Goal: Task Accomplishment & Management: Use online tool/utility

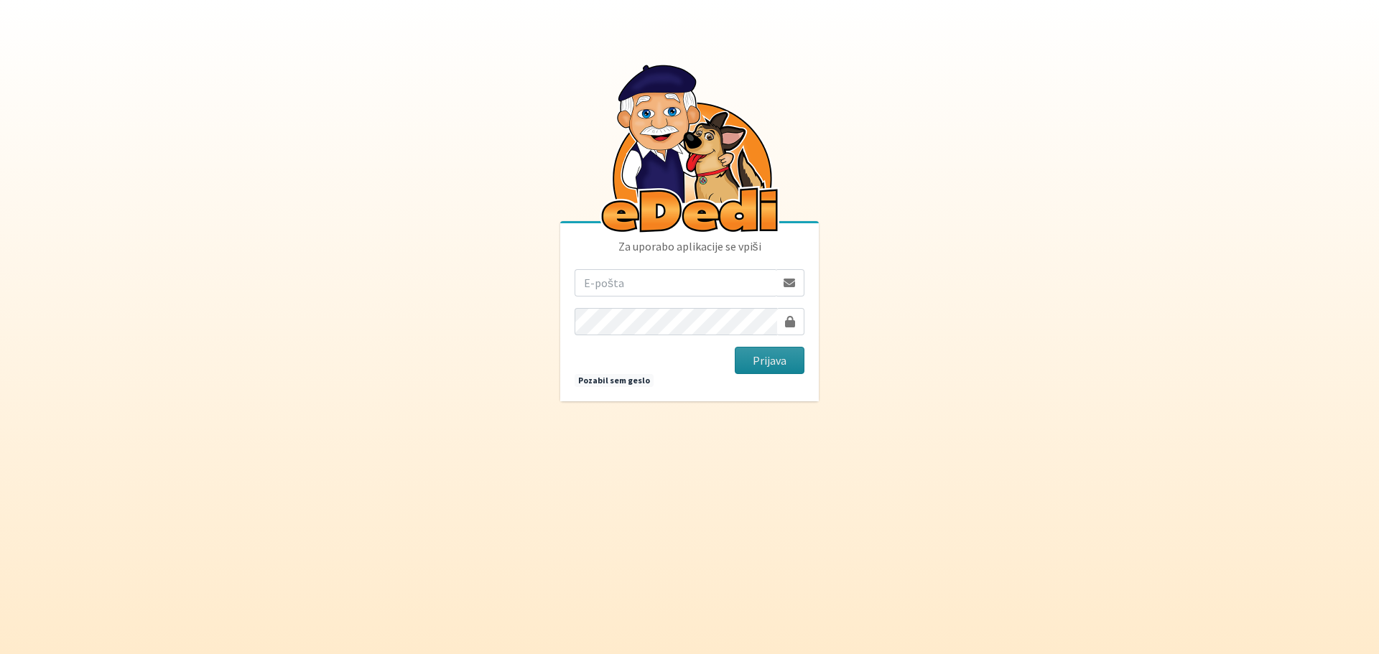
type input "[EMAIL_ADDRESS][DOMAIN_NAME]"
click at [772, 361] on button "Prijava" at bounding box center [769, 360] width 70 height 27
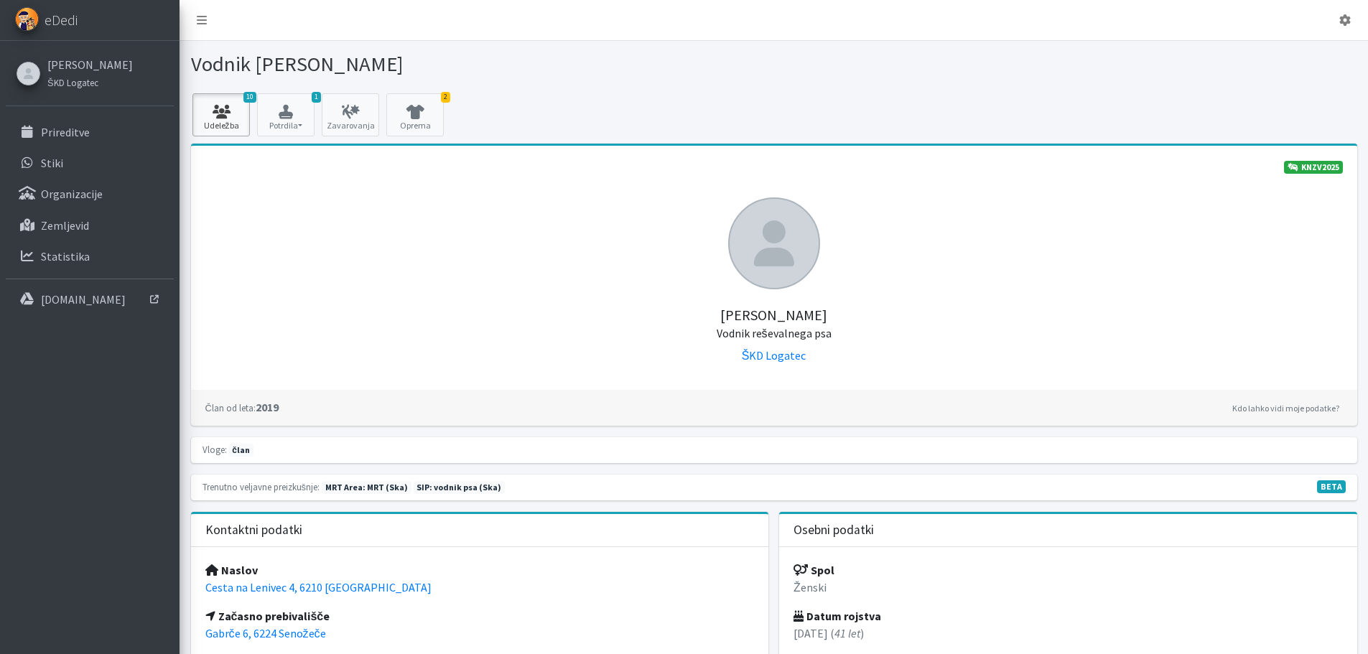
click at [210, 120] on link "10 Udeležba" at bounding box center [220, 114] width 57 height 43
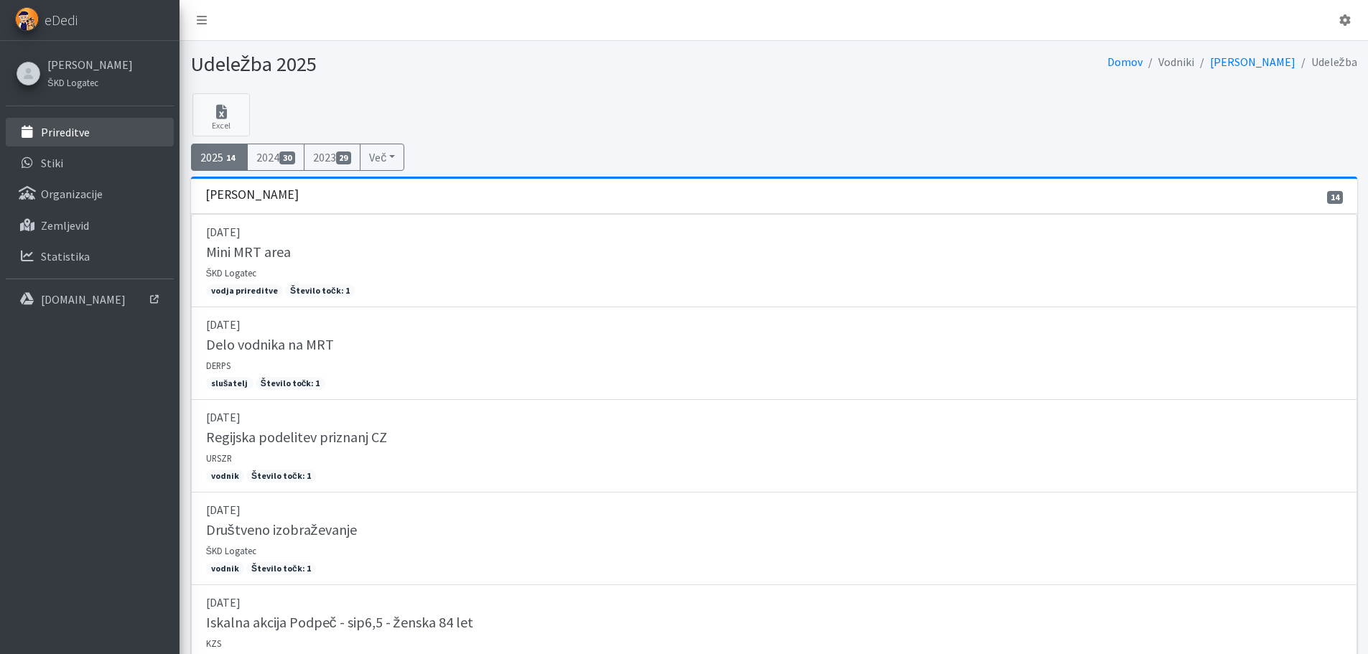
click at [83, 132] on p "Prireditve" at bounding box center [65, 132] width 49 height 14
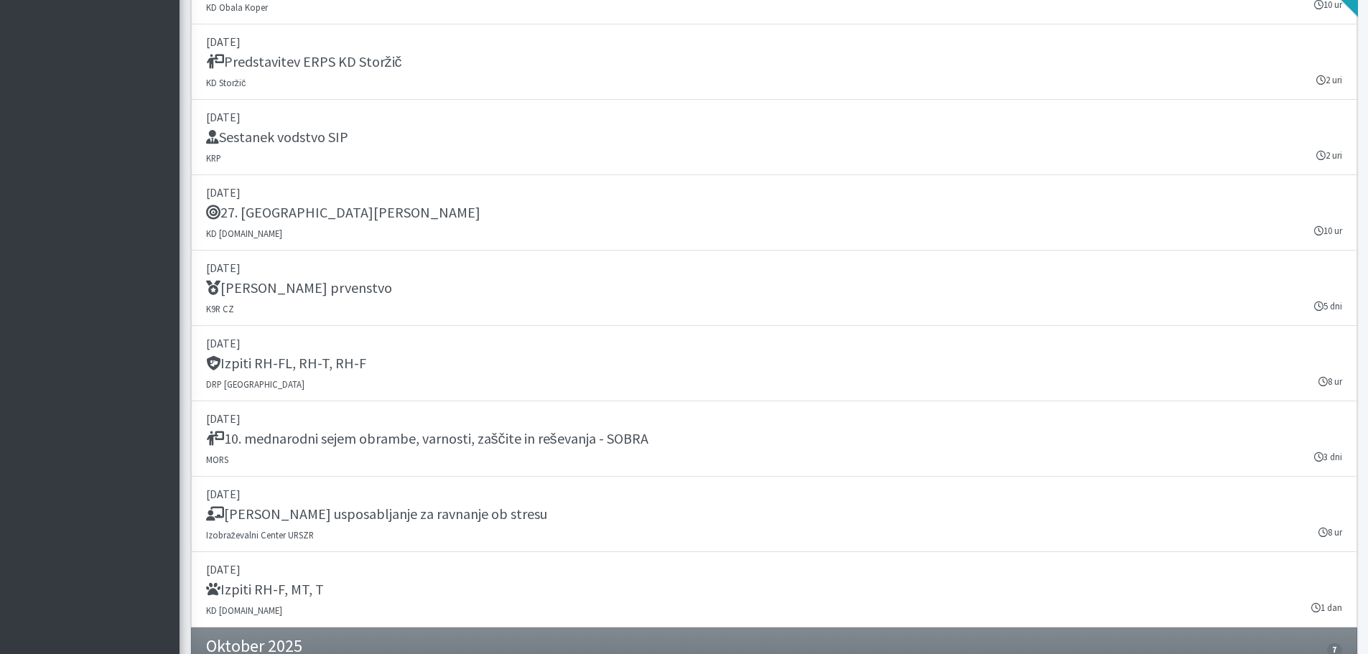
scroll to position [1867, 0]
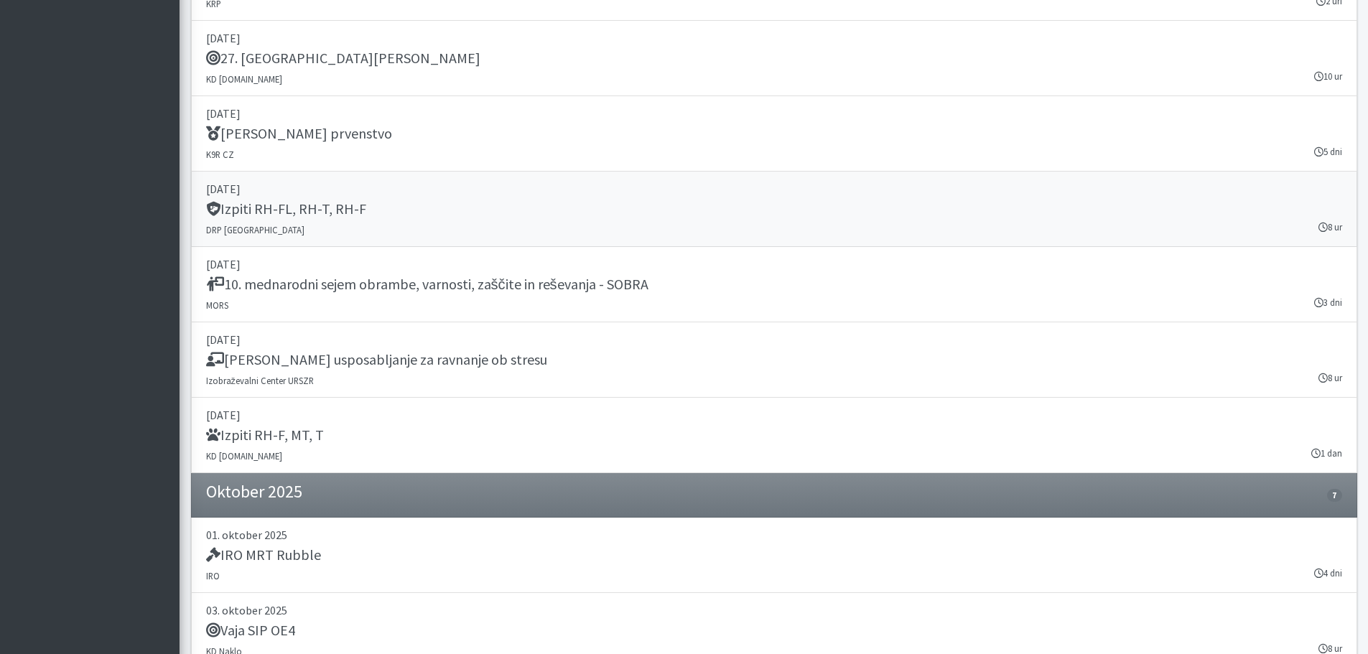
click at [464, 223] on link "20. september 2025 Izpiti RH-FL, RH-T, RH-F DRP Nova Gorica 8 ur" at bounding box center [774, 209] width 1166 height 75
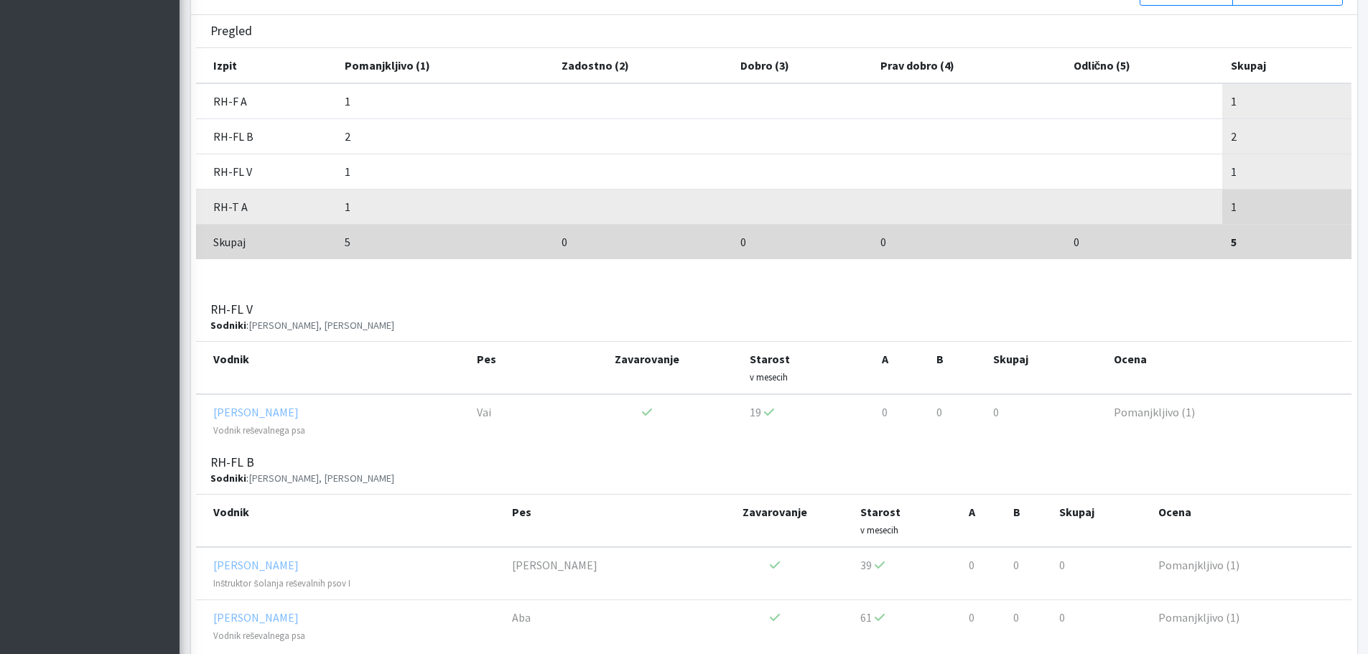
scroll to position [286, 0]
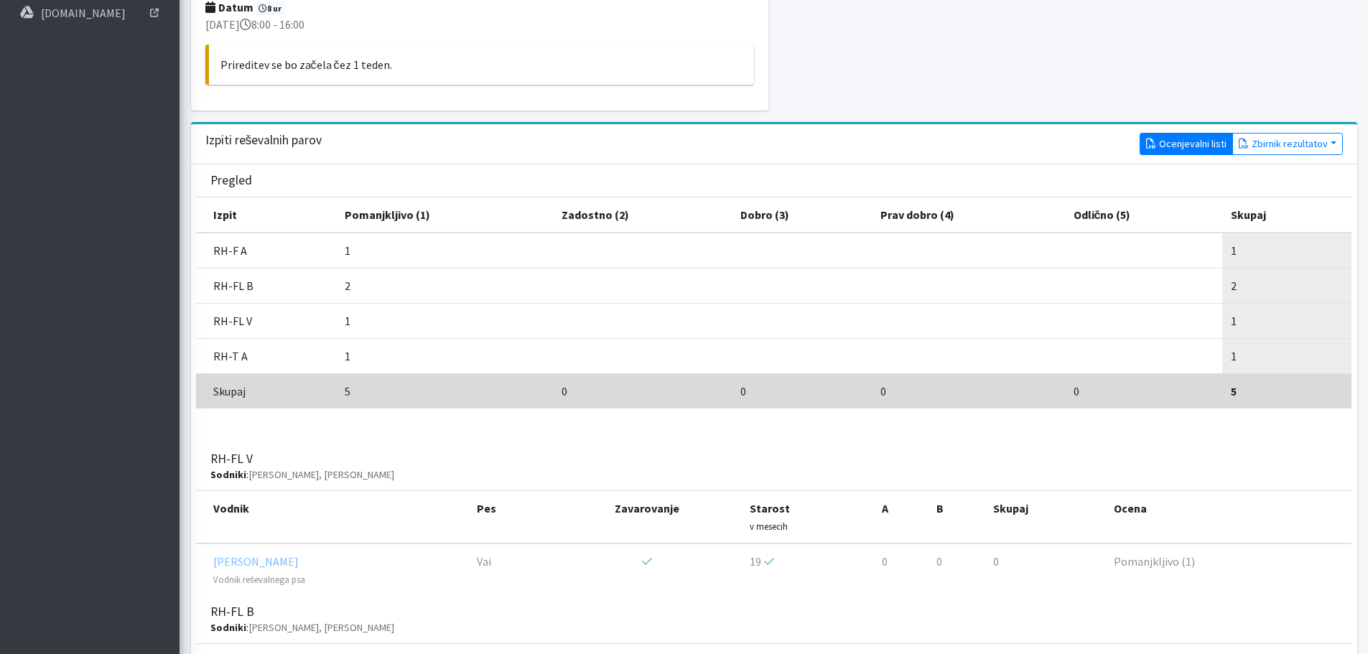
click at [1178, 135] on link "Ocenjevalni listi" at bounding box center [1185, 144] width 93 height 22
click at [1292, 144] on button "Zbirnik rezultatov" at bounding box center [1287, 144] width 111 height 22
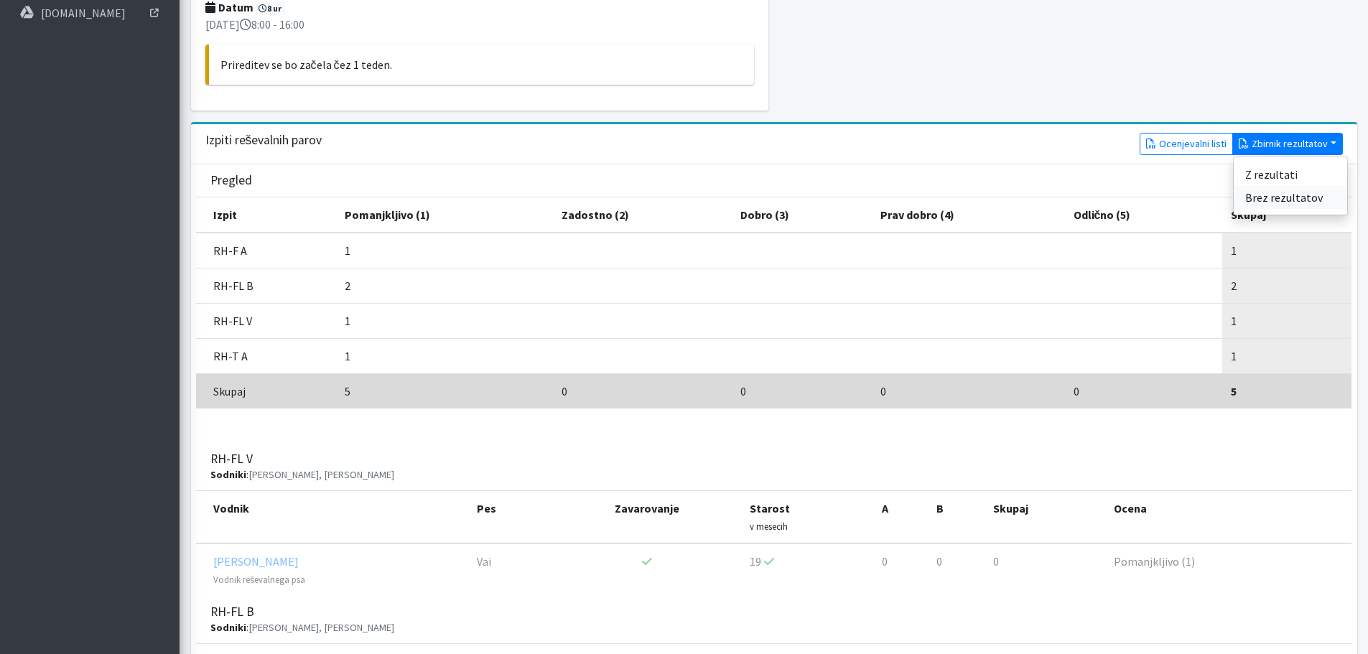
click at [1283, 200] on link "Brez rezultatov" at bounding box center [1289, 197] width 113 height 23
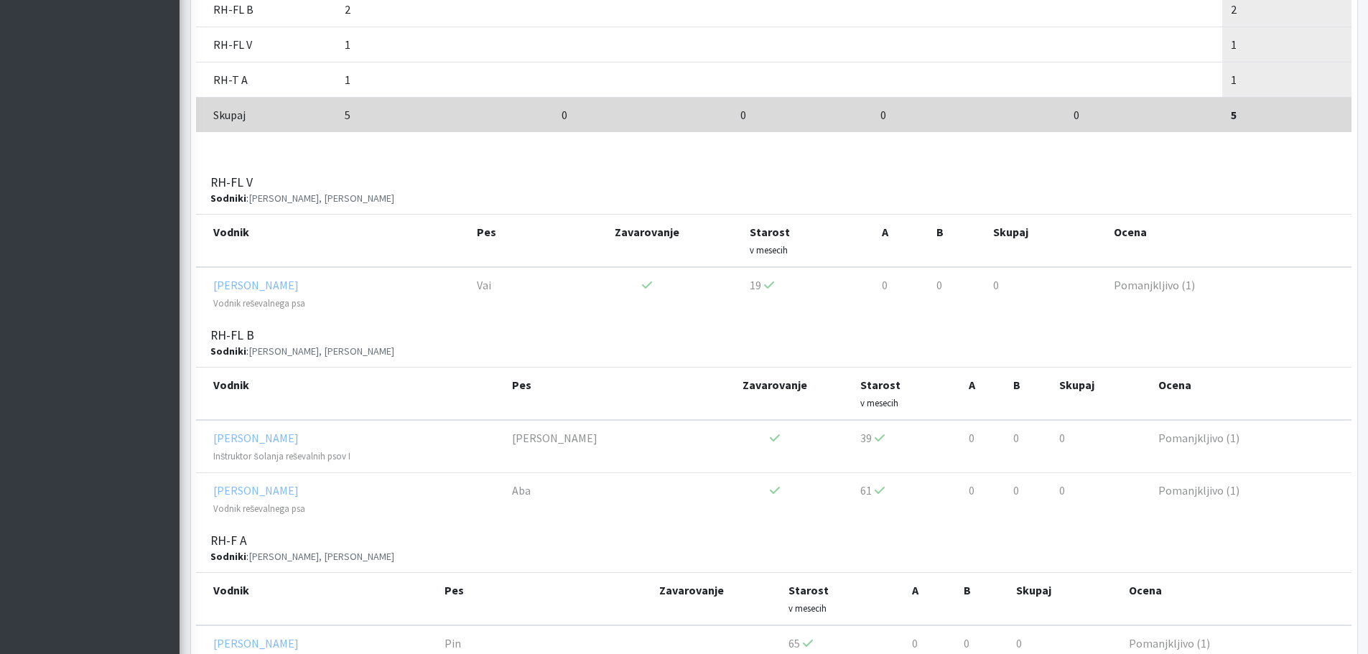
scroll to position [502, 0]
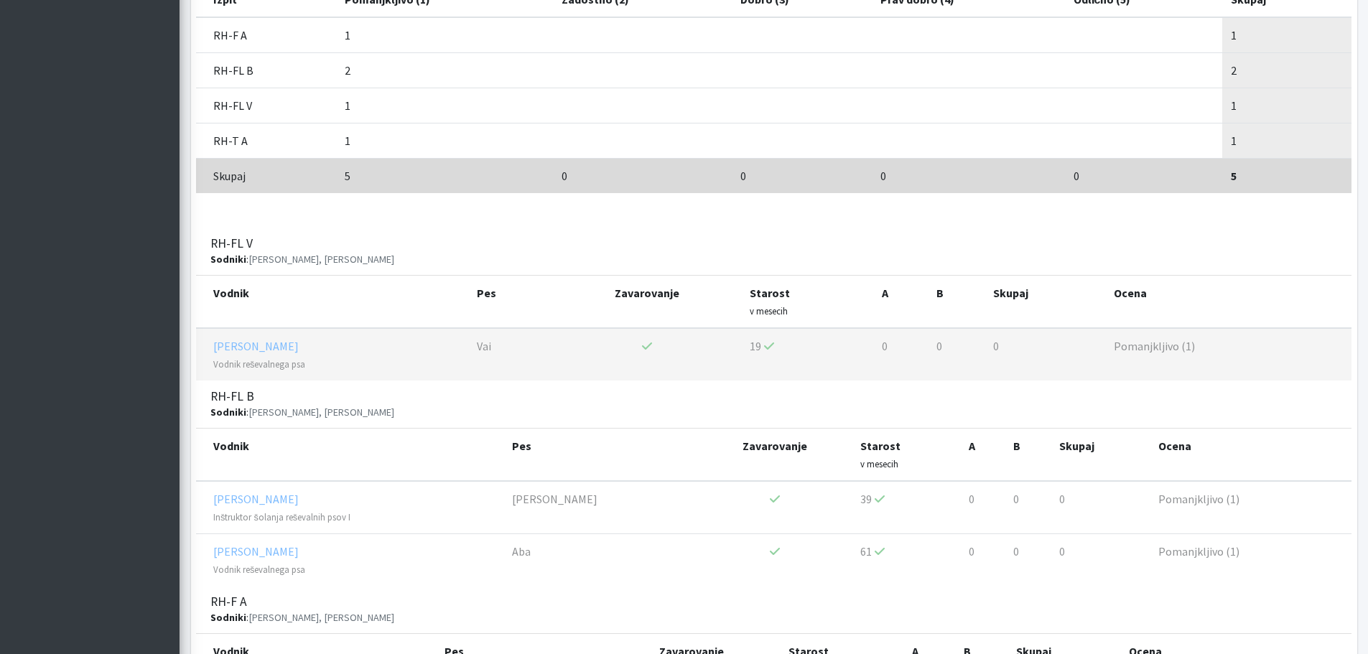
click at [1241, 345] on td "Pomanjkljivo (1)" at bounding box center [1228, 354] width 246 height 52
click at [937, 350] on td "0" at bounding box center [956, 354] width 56 height 52
drag, startPoint x: 857, startPoint y: 348, endPoint x: 739, endPoint y: 365, distance: 119.7
click at [857, 349] on td "19" at bounding box center [807, 354] width 132 height 52
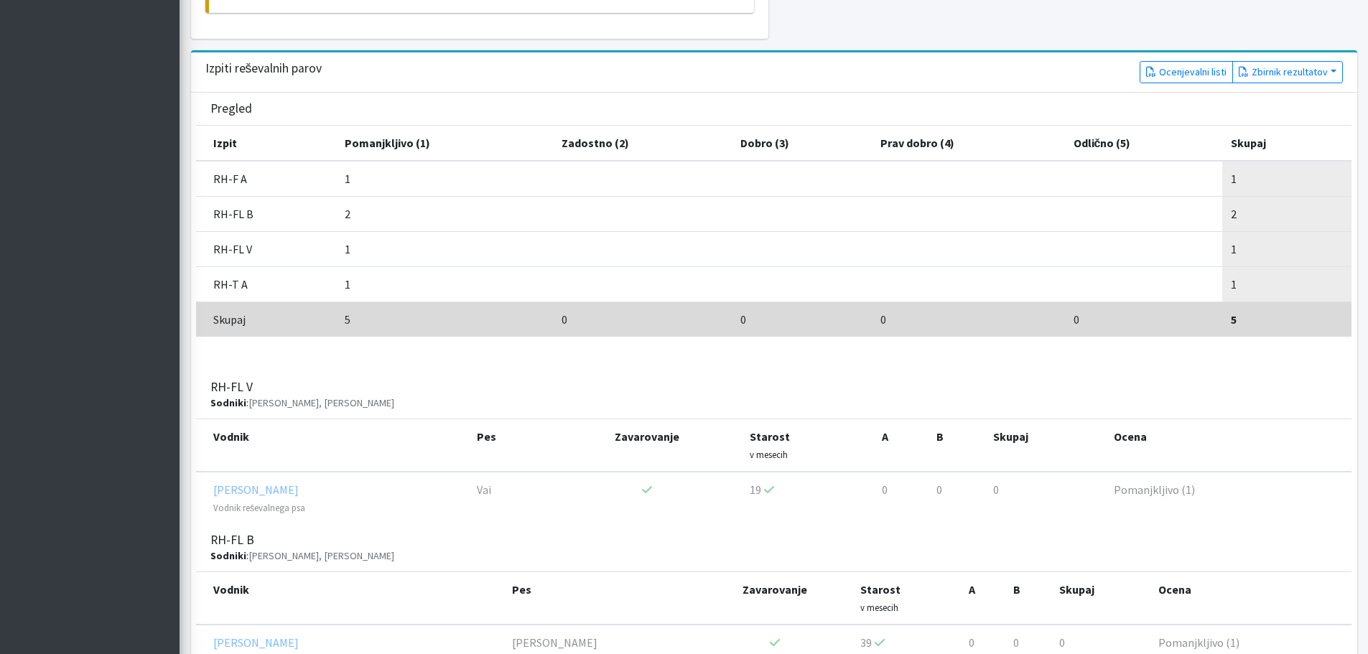
scroll to position [0, 0]
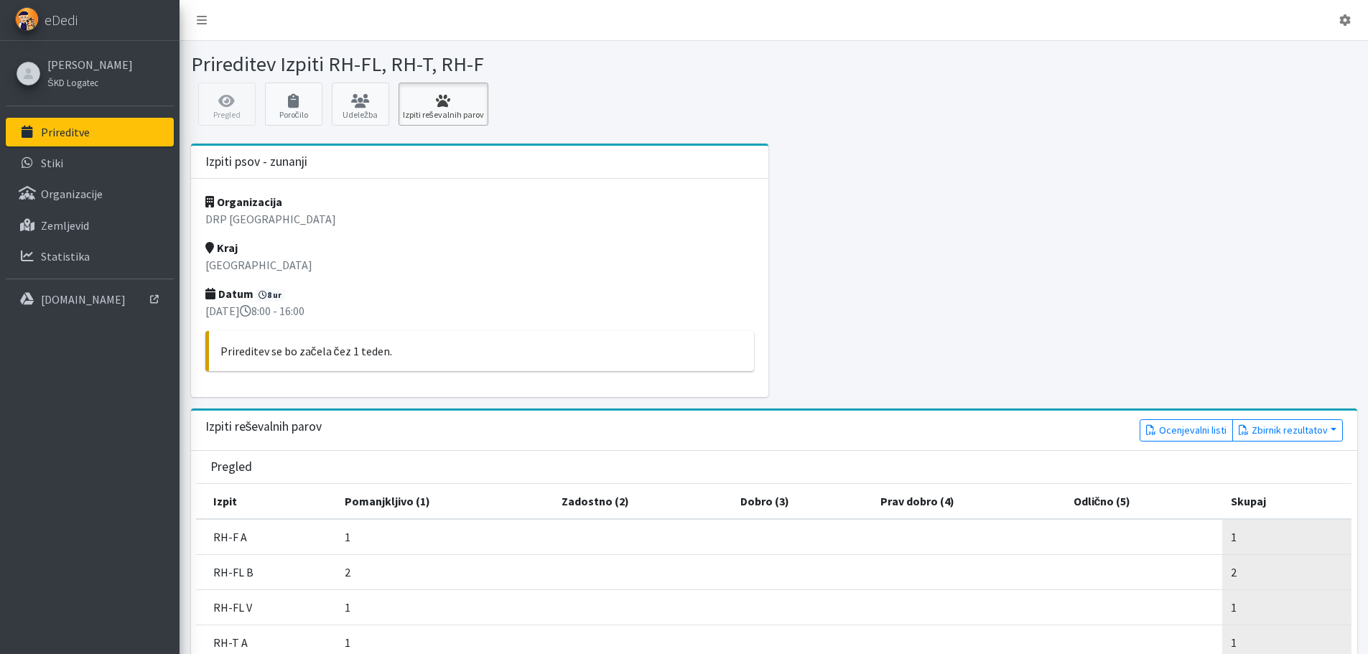
click at [432, 112] on link "Izpiti reševalnih parov" at bounding box center [443, 104] width 90 height 43
